Goal: Communication & Community: Answer question/provide support

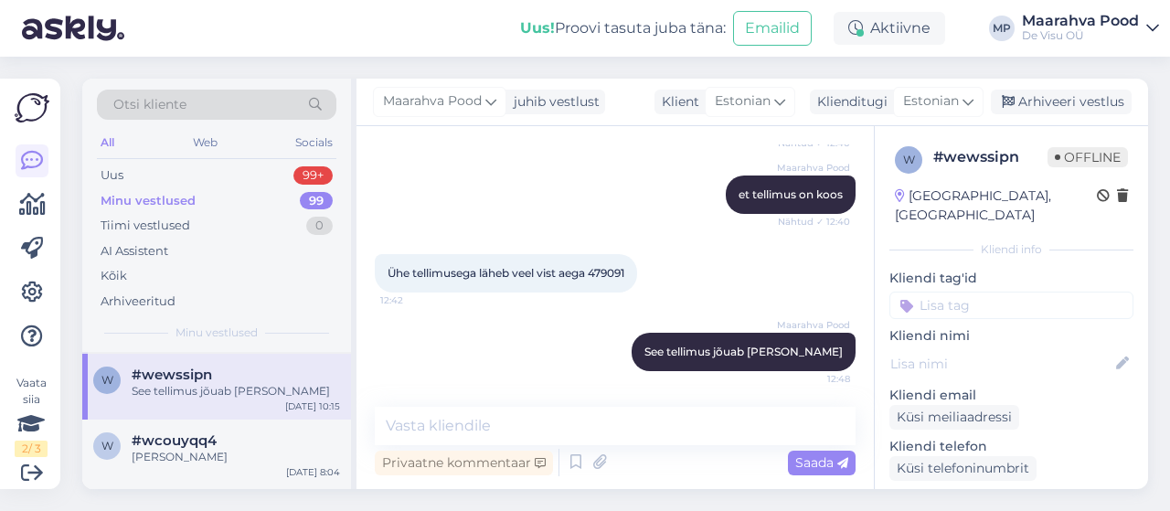
scroll to position [91, 0]
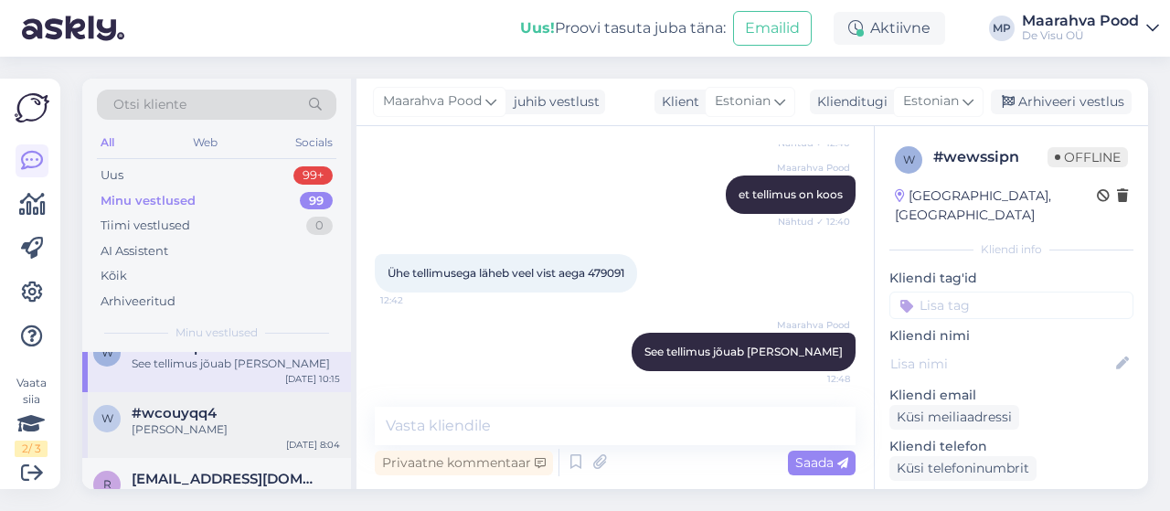
click at [226, 421] on div "[PERSON_NAME]" at bounding box center [236, 429] width 208 height 16
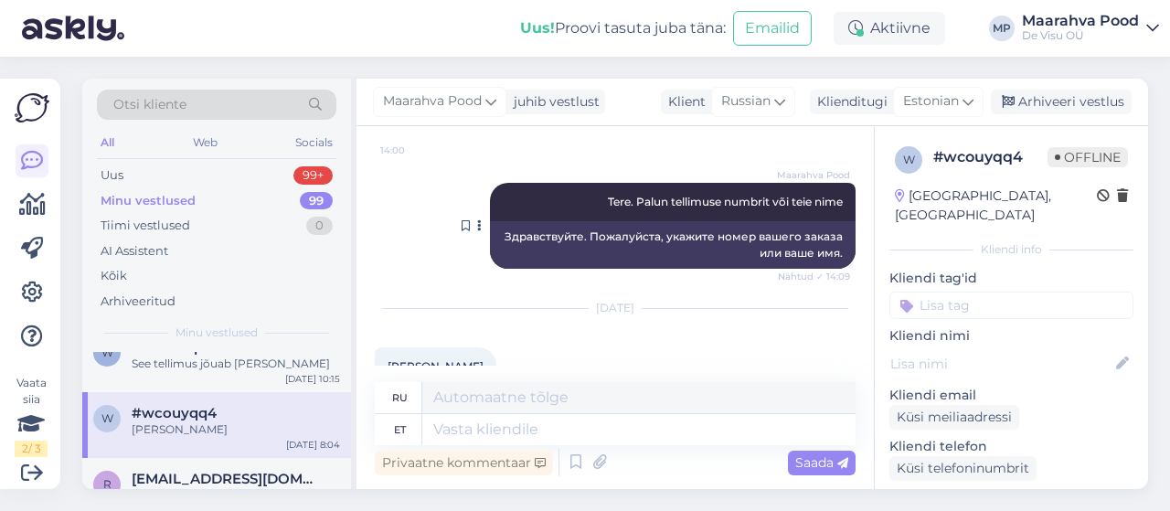
scroll to position [321, 0]
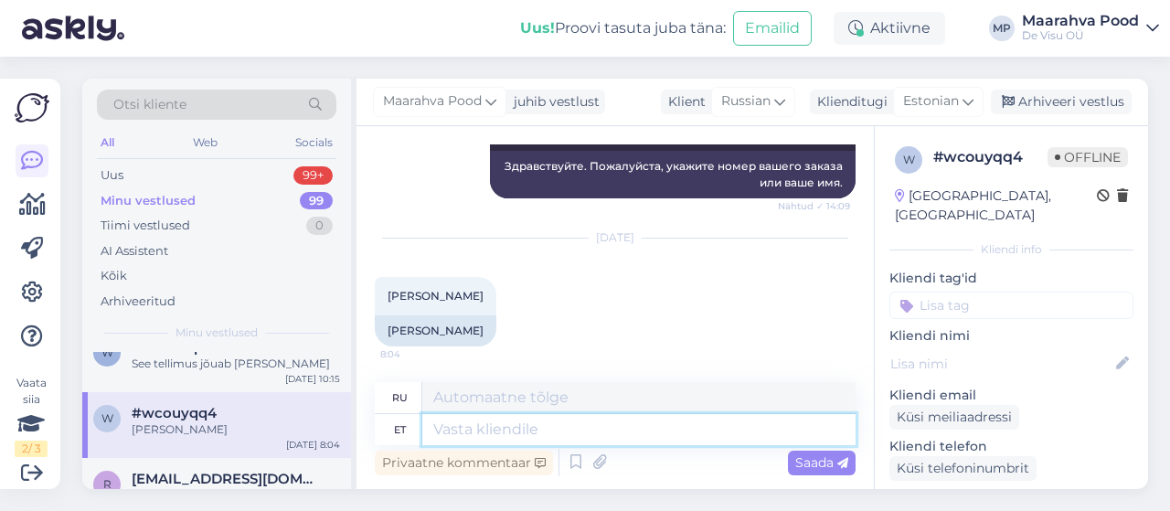
click at [603, 438] on textarea at bounding box center [638, 429] width 433 height 31
type textarea "Me p"
type textarea "Мы"
type textarea "Me pole"
type textarea "Мы не"
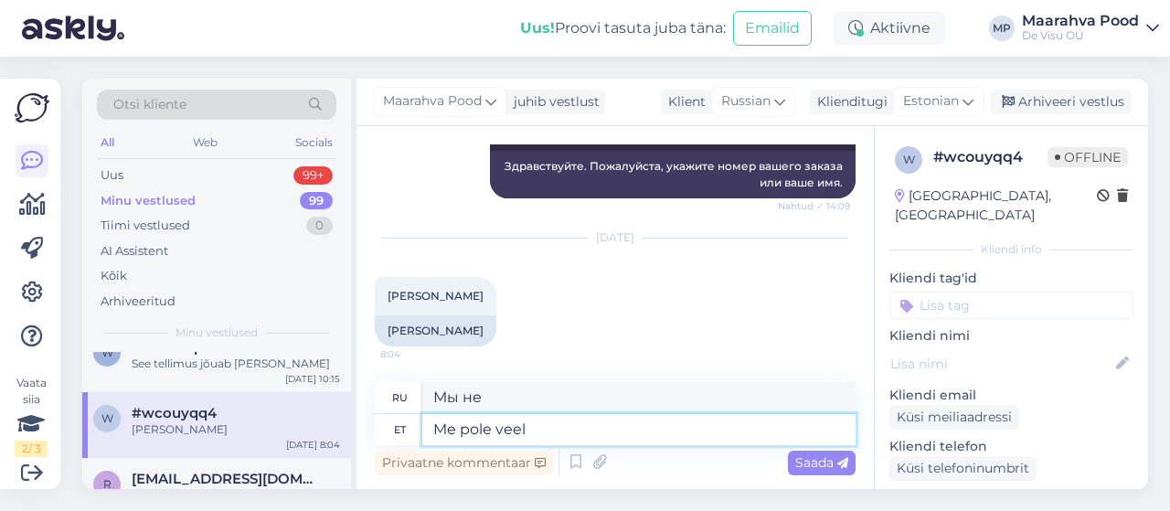
type textarea "Me pole veel"
type textarea "Мы еще не"
type textarea "Me pole veel teie tellimu"
type textarea "Мы пока не ваши."
type textarea "Me pole veel teie tellimuseni n"
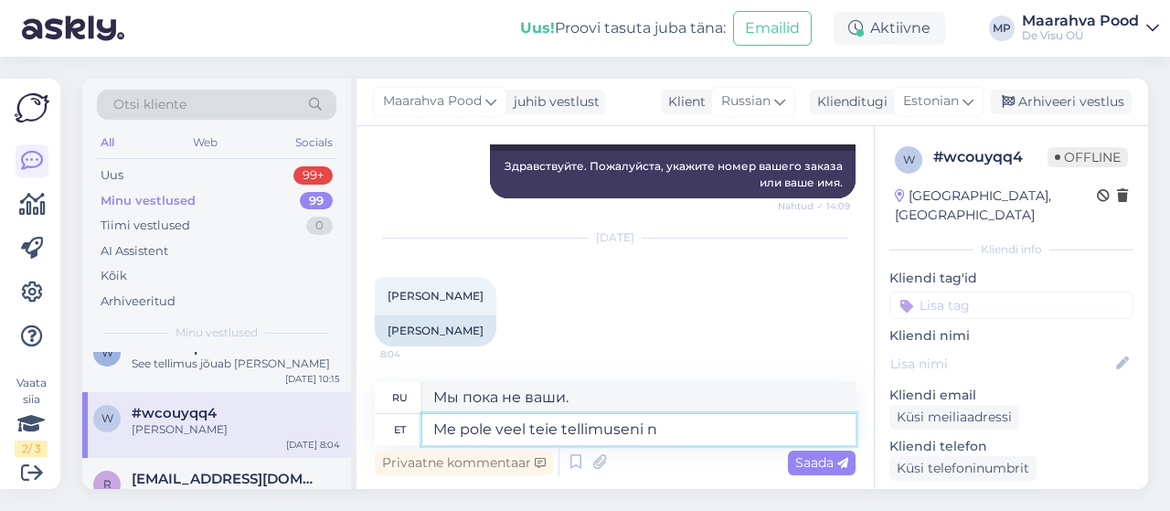
type textarea "Мы еще не в курсе вашего заказа."
type textarea "Me pole veel teie tellimuseni jõudnud. S"
type textarea "Мы еще не получили ваш заказ."
type textarea "Me pole veel teie tellimuseni jõudnud. Sel n"
type textarea "Мы ещё не получили ваш заказ. Это"
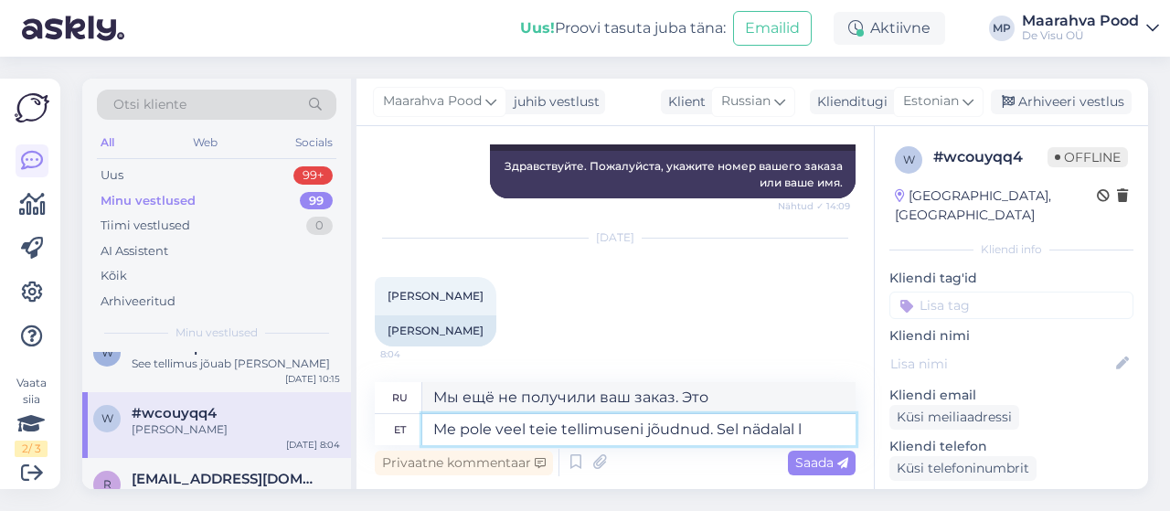
type textarea "Me pole veel teie tellimuseni jõudnud. Sel nädalal lä"
type textarea "Мы ещё не получили ваш заказ. На этой неделе"
type textarea "Me pole veel teie tellimuseni jõudnud. Sel nädalal läheb k"
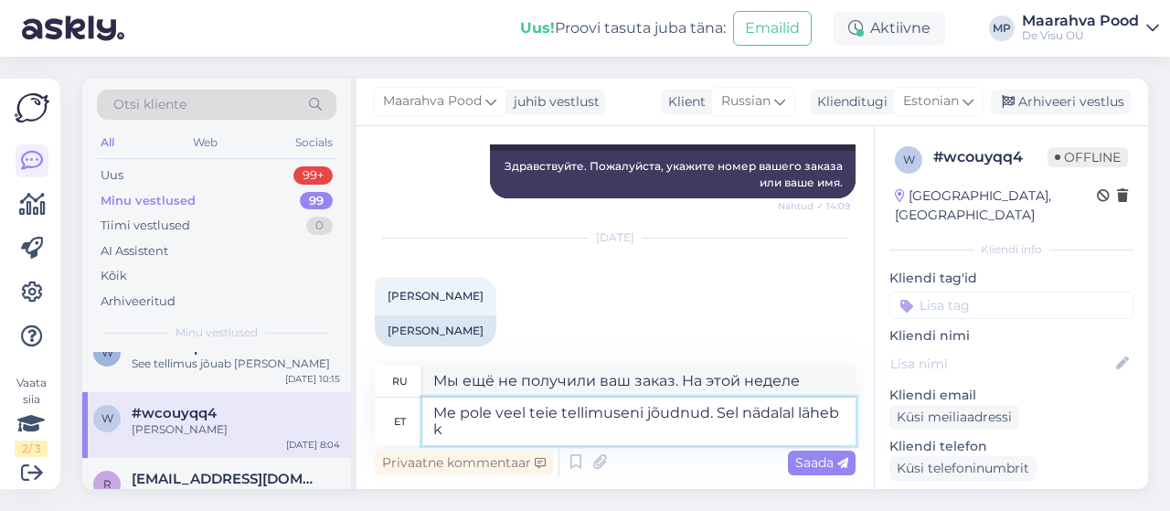
type textarea "Мы ещё не получили ваш заказ. Он прибудет на этой неделе."
type textarea "Me pole veel teie tellimuseni jõudnud. Sel nädalal läheb ka"
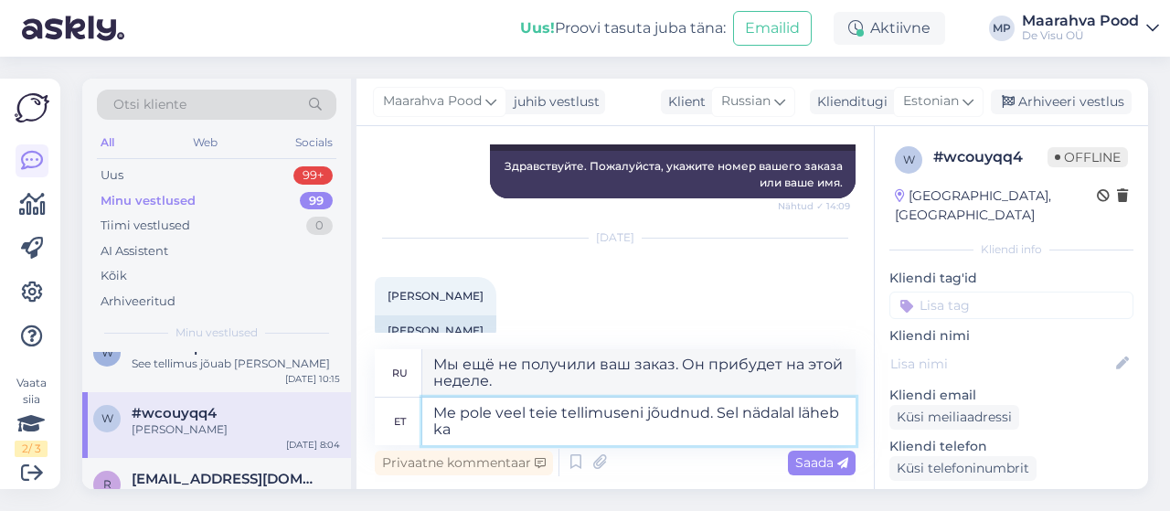
type textarea "Мы ещё не получили ваш заказ. На этой неделе он также будет..."
type textarea "Me pole veel teie tellimuseni jõudnud. Sel nädalal läheb [PERSON_NAME] te"
type textarea "Мы ещё не получили ваш заказ. Ваш тоже прибудет на этой неделе."
type textarea "Me pole veel teie tellimuseni jõudnud. Sel nädalal läheb [PERSON_NAME] tellimus"
type textarea "Мы ещё не получили ваш заказ. Он будет отправлен на этой неделе."
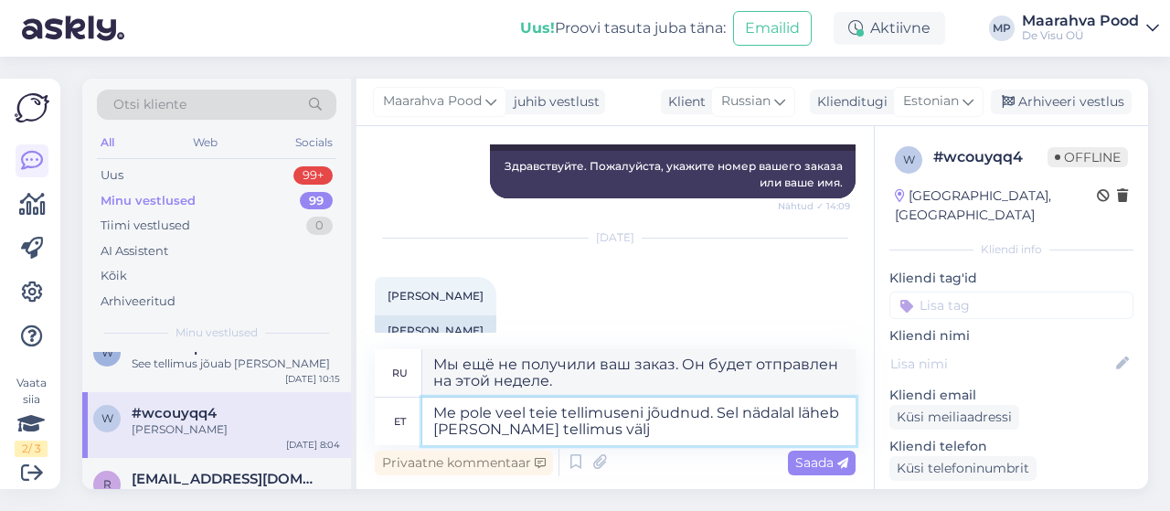
type textarea "Me pole veel teie tellimuseni jõudnud. Sel nädalal läheb [PERSON_NAME] tellimus…"
type textarea "Мы ещё не получили ваш заказ. Ваш заказ также будет отправлен на этой неделе."
type textarea "Me pole veel teie tellimuseni jõudnud. Sel nädalal läheb [PERSON_NAME] tellimus…"
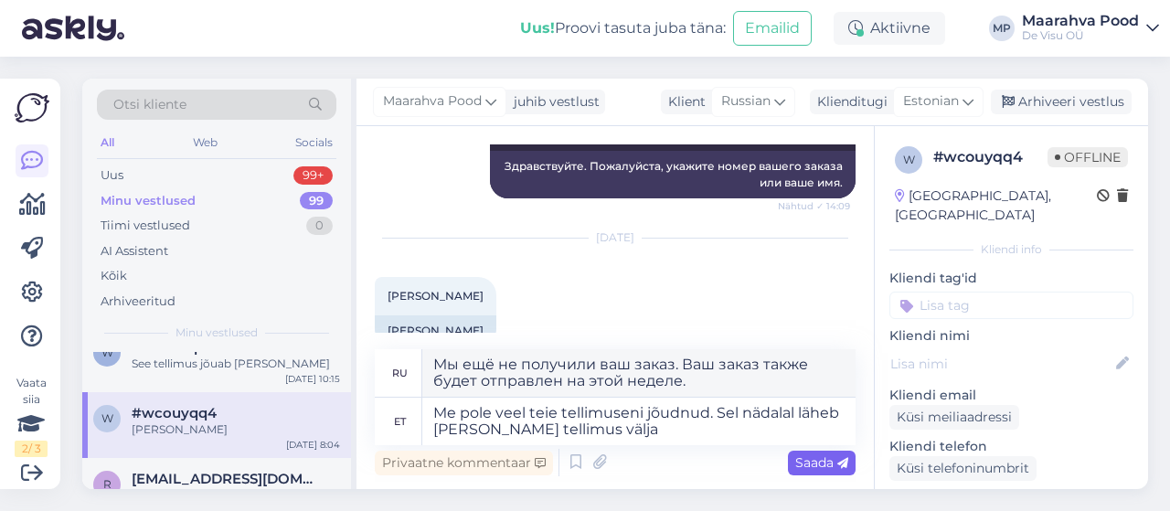
click at [816, 470] on span "Saada" at bounding box center [821, 462] width 53 height 16
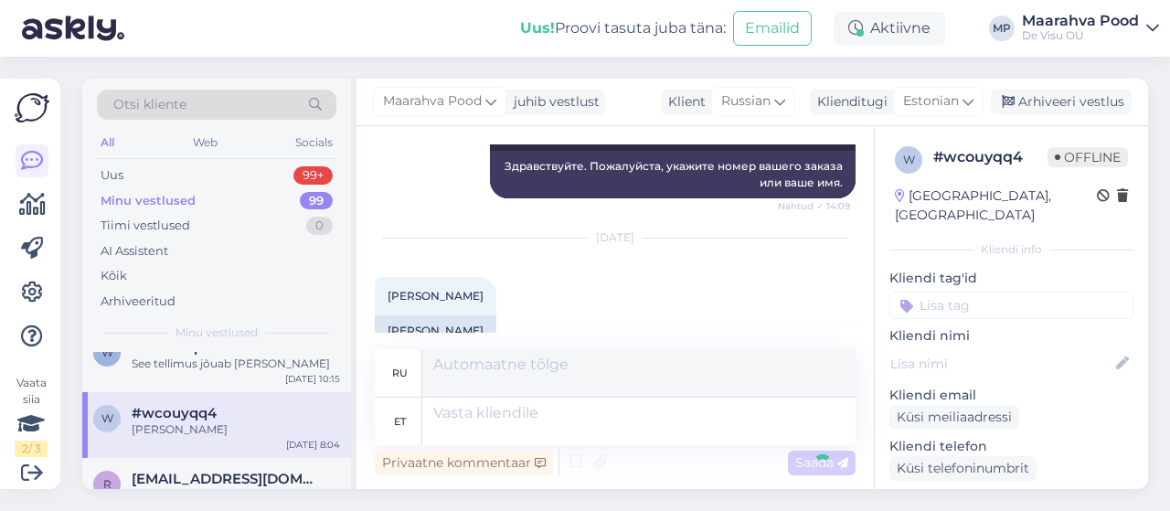
scroll to position [463, 0]
